Goal: Task Accomplishment & Management: Manage account settings

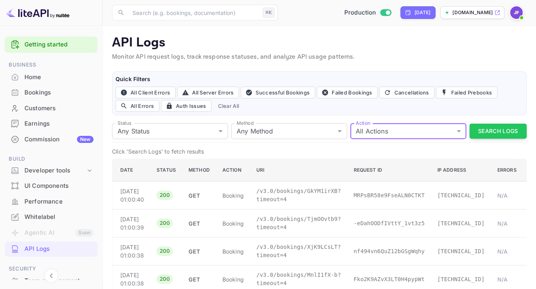
click at [36, 121] on div "Earnings" at bounding box center [58, 123] width 69 height 9
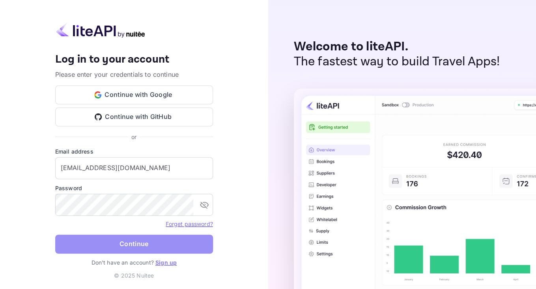
click at [117, 242] on button "Continue" at bounding box center [134, 244] width 158 height 19
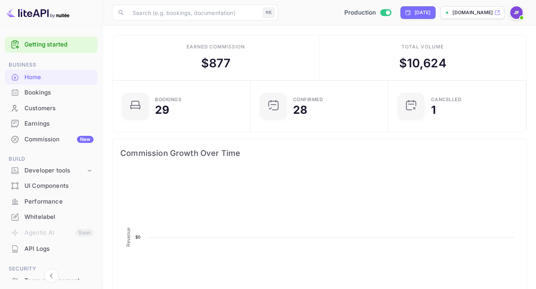
click at [45, 121] on div "Earnings" at bounding box center [58, 123] width 69 height 9
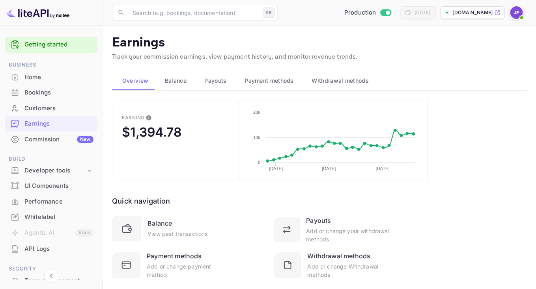
click at [222, 82] on span "Payouts" at bounding box center [215, 80] width 22 height 9
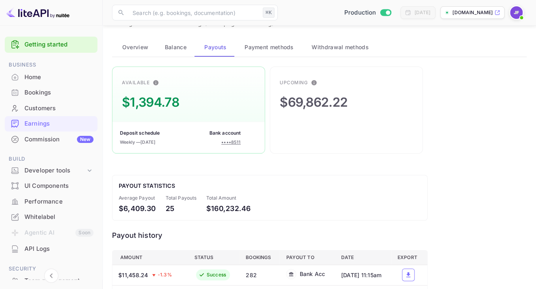
scroll to position [29, 0]
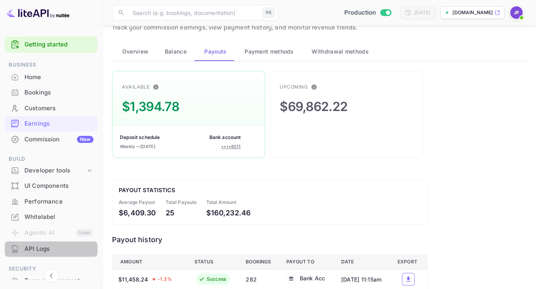
click at [36, 247] on div "API Logs" at bounding box center [58, 249] width 69 height 9
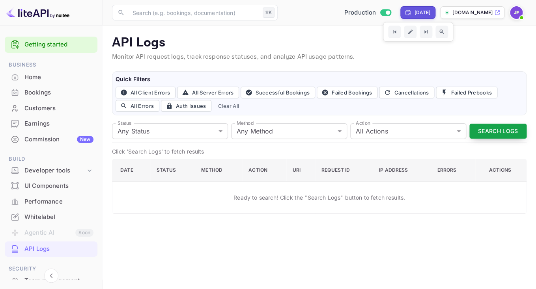
click at [494, 132] on button "Search Logs" at bounding box center [497, 131] width 57 height 15
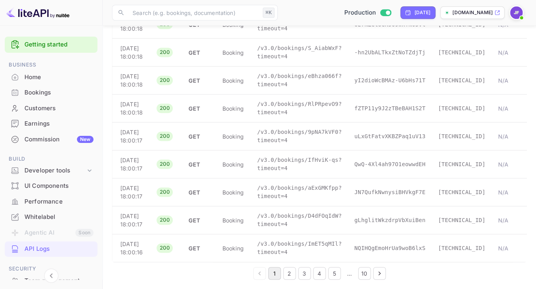
scroll to position [1732, 0]
click at [317, 184] on p "/v3.0/bookings/aExGMKfpp?timeout=4" at bounding box center [299, 192] width 84 height 17
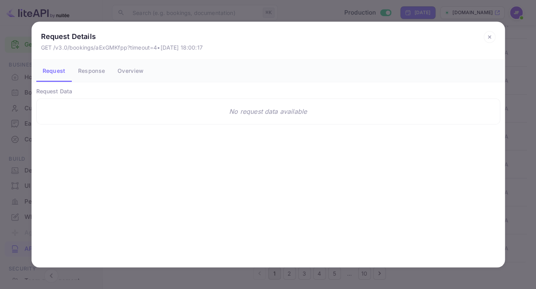
click at [95, 76] on button "Response" at bounding box center [91, 71] width 39 height 22
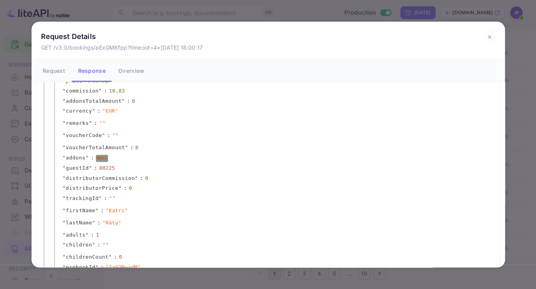
scroll to position [277, 0]
click at [488, 35] on icon at bounding box center [489, 37] width 12 height 12
